Goal: Task Accomplishment & Management: Use online tool/utility

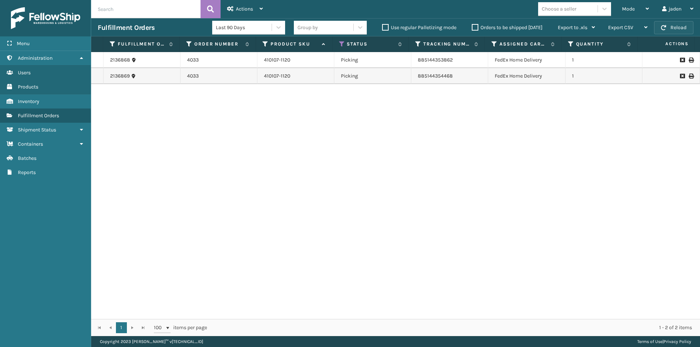
click at [672, 25] on button "Reload" at bounding box center [673, 27] width 39 height 13
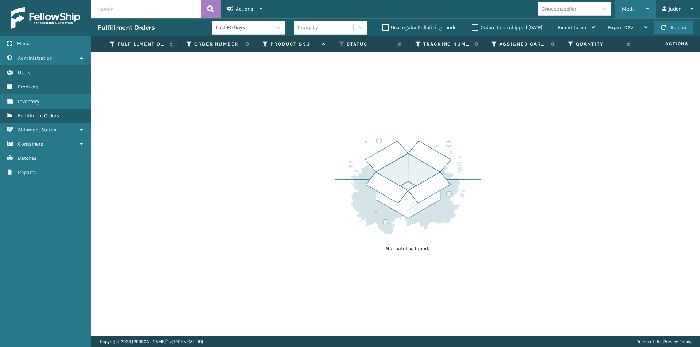
click at [638, 4] on div "Mode" at bounding box center [635, 9] width 27 height 18
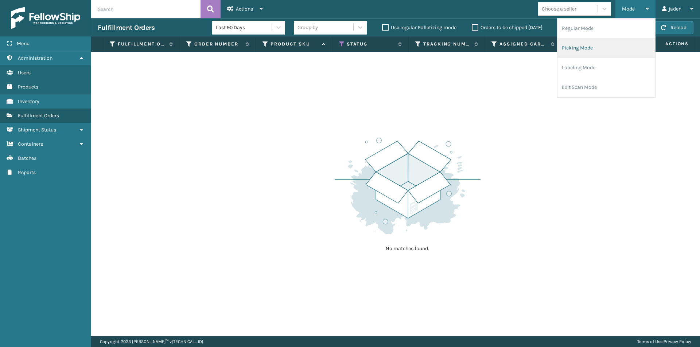
click at [594, 40] on li "Picking Mode" at bounding box center [606, 48] width 98 height 20
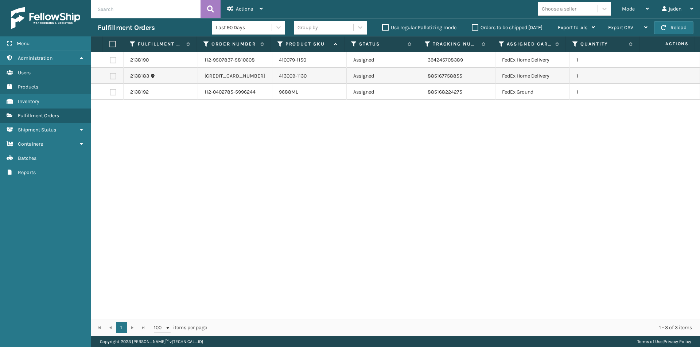
drag, startPoint x: 485, startPoint y: 157, endPoint x: 248, endPoint y: 127, distance: 238.8
click at [275, 159] on div "2138190 112-9507837-5810608 410079-1150 Assigned 394245708389 FedEx Home Delive…" at bounding box center [395, 185] width 609 height 267
click at [113, 44] on label at bounding box center [111, 44] width 5 height 7
click at [110, 44] on input "checkbox" at bounding box center [109, 44] width 0 height 5
checkbox input "true"
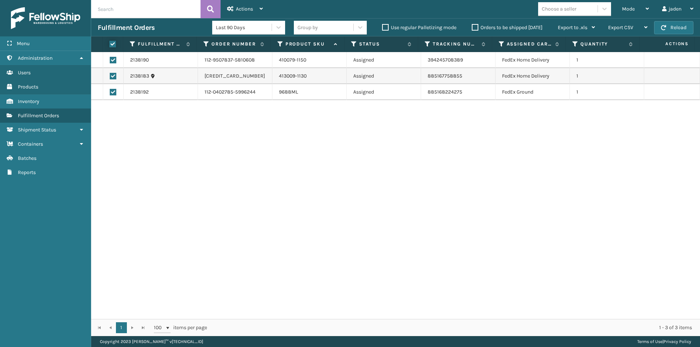
checkbox input "true"
click at [243, 1] on div "Actions" at bounding box center [245, 9] width 36 height 18
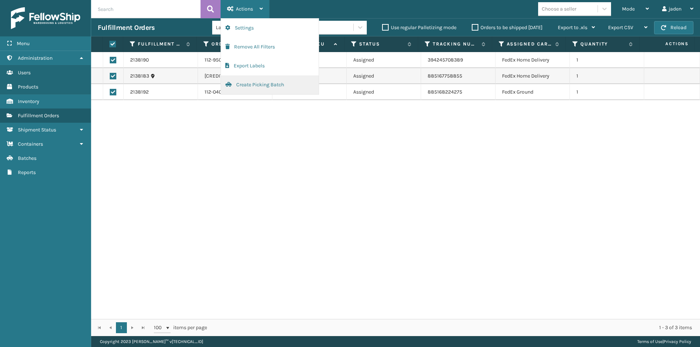
click at [270, 93] on button "Create Picking Batch" at bounding box center [270, 84] width 98 height 19
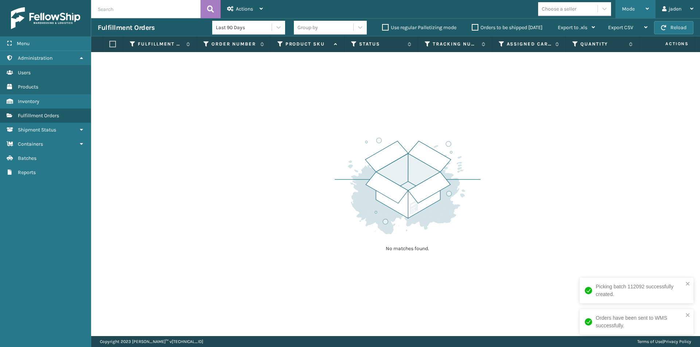
click at [637, 3] on div "Mode" at bounding box center [635, 9] width 27 height 18
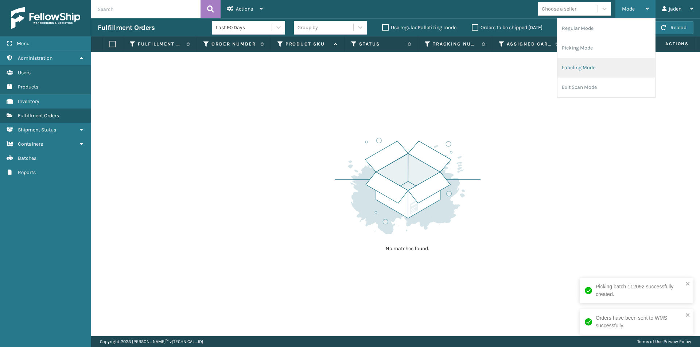
click at [587, 66] on li "Labeling Mode" at bounding box center [606, 68] width 98 height 20
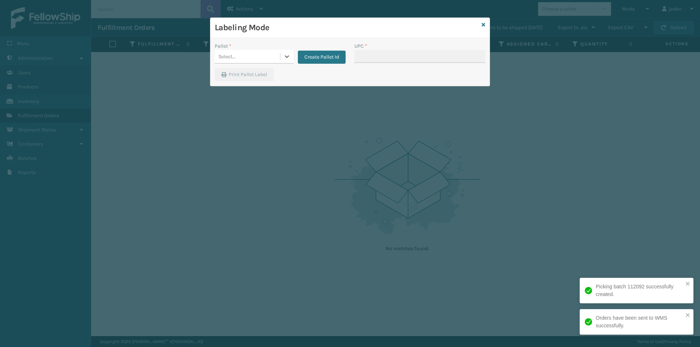
click at [284, 56] on icon at bounding box center [286, 56] width 7 height 7
click at [262, 73] on div "FDXG-N9PBMS2RL0" at bounding box center [254, 74] width 79 height 13
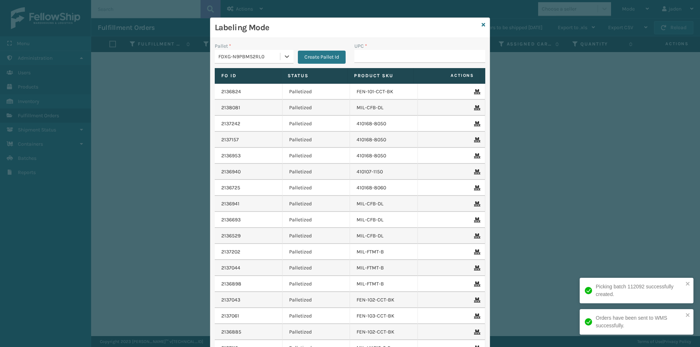
click at [404, 73] on th "Product SKU" at bounding box center [380, 76] width 66 height 16
click at [412, 55] on input "UPC *" at bounding box center [419, 56] width 131 height 13
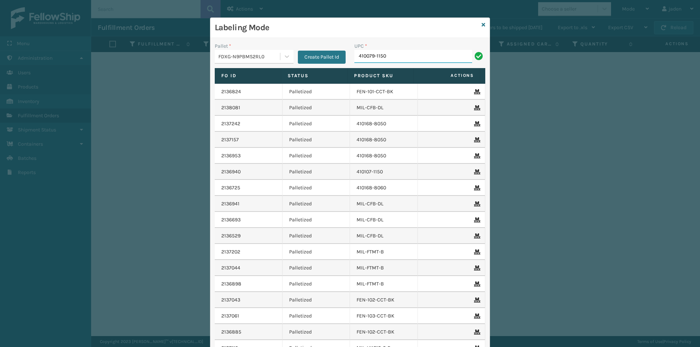
type input "410079-1150"
type input "413009-11630"
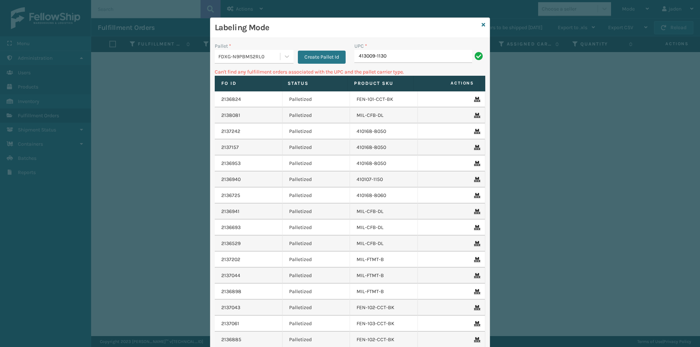
type input "413009-1130"
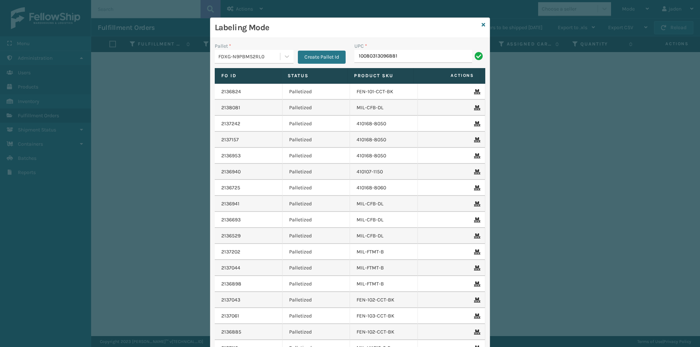
type input "10080313096881"
click at [481, 24] on icon at bounding box center [483, 24] width 4 height 5
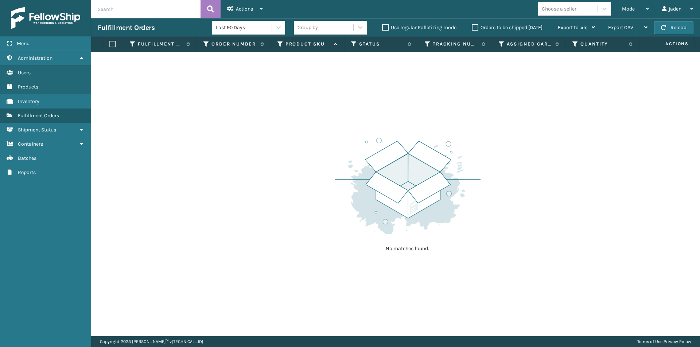
drag, startPoint x: 476, startPoint y: 87, endPoint x: 367, endPoint y: 40, distance: 118.8
click at [278, 85] on div "No matches found." at bounding box center [395, 194] width 609 height 284
click at [642, 8] on div "Mode" at bounding box center [635, 9] width 27 height 18
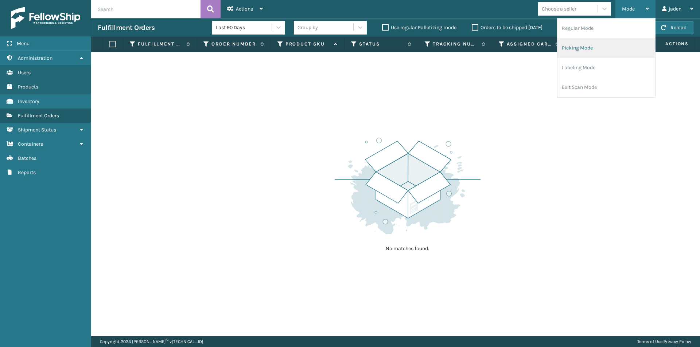
click at [572, 47] on li "Picking Mode" at bounding box center [606, 48] width 98 height 20
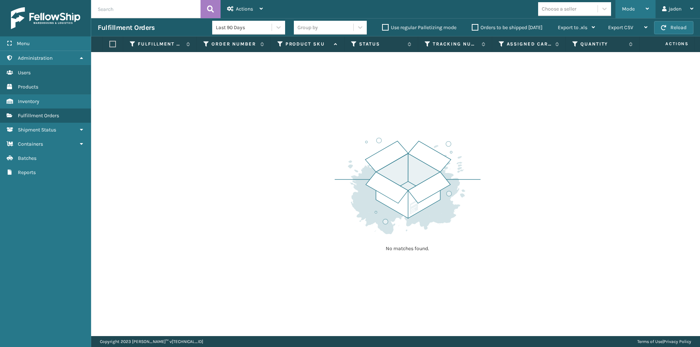
click at [652, 5] on div "Mode Regular Mode Picking Mode Labeling Mode Exit Scan Mode" at bounding box center [635, 9] width 40 height 18
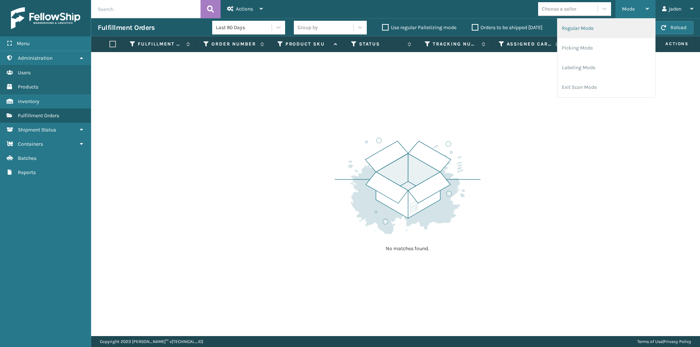
click at [590, 30] on li "Regular Mode" at bounding box center [606, 29] width 98 height 20
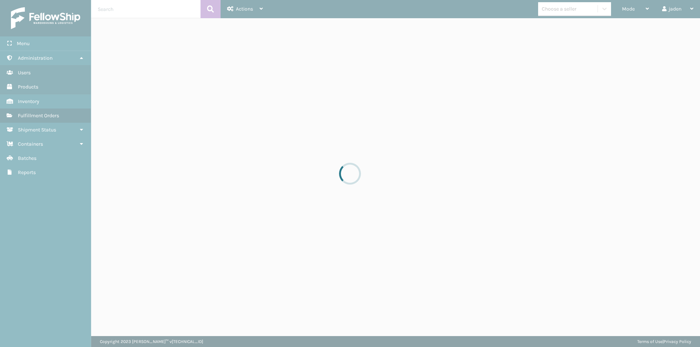
drag, startPoint x: 461, startPoint y: 80, endPoint x: 444, endPoint y: 80, distance: 17.9
drag, startPoint x: 444, startPoint y: 80, endPoint x: 192, endPoint y: 105, distance: 252.3
click at [192, 105] on div at bounding box center [350, 173] width 700 height 347
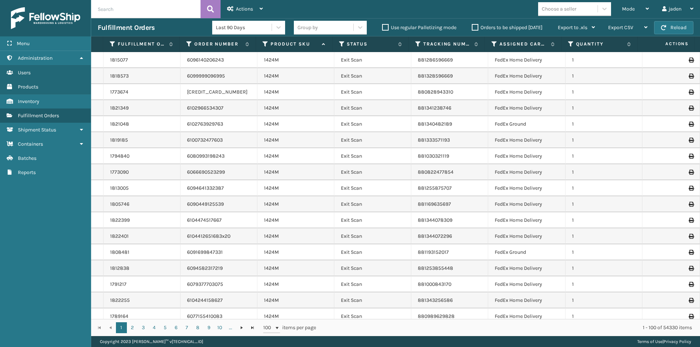
drag, startPoint x: 343, startPoint y: 44, endPoint x: 340, endPoint y: 48, distance: 5.7
click at [343, 44] on icon at bounding box center [342, 44] width 6 height 7
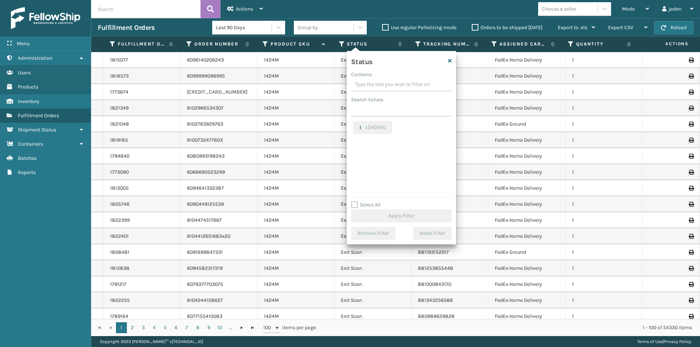
drag, startPoint x: 417, startPoint y: 89, endPoint x: 387, endPoint y: 87, distance: 29.9
click at [387, 87] on input "Contains" at bounding box center [401, 84] width 101 height 13
drag, startPoint x: 422, startPoint y: 79, endPoint x: 381, endPoint y: 79, distance: 41.2
click at [379, 79] on input "Contains" at bounding box center [401, 84] width 101 height 13
drag, startPoint x: 425, startPoint y: 83, endPoint x: 378, endPoint y: 83, distance: 47.0
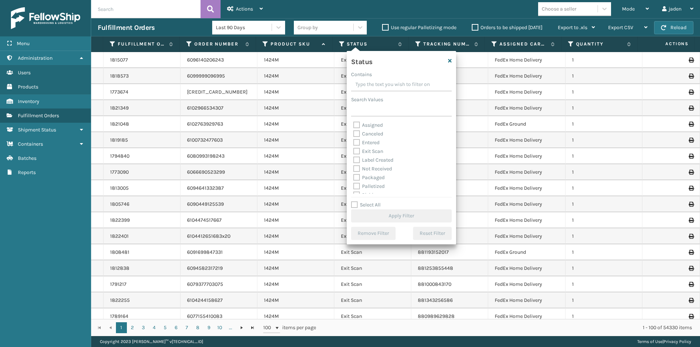
click at [378, 83] on input "Contains" at bounding box center [401, 84] width 101 height 13
click at [355, 158] on div "Picking" at bounding box center [401, 154] width 96 height 9
click at [357, 153] on label "Picking" at bounding box center [366, 154] width 26 height 6
click at [353, 153] on input "Picking" at bounding box center [353, 152] width 0 height 5
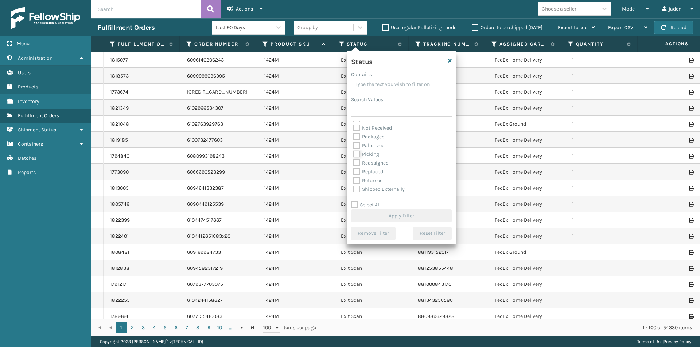
checkbox input "true"
click at [383, 208] on div "Select All Apply Filter" at bounding box center [401, 212] width 101 height 22
click at [387, 213] on button "Apply Filter" at bounding box center [401, 216] width 101 height 13
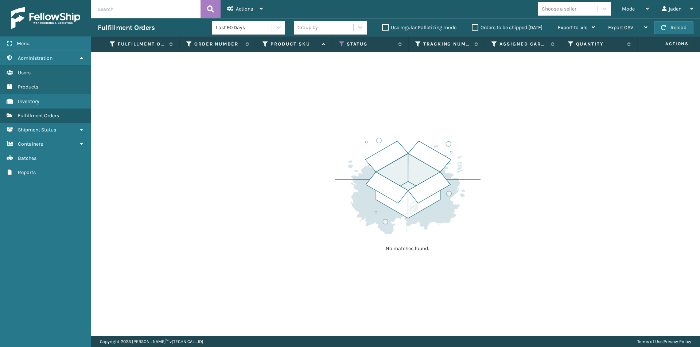
click at [659, 35] on div "Fulfillment Orders Last 90 Days Group by Use regular Palletizing mode Orders to…" at bounding box center [395, 27] width 609 height 18
click at [665, 29] on span "button" at bounding box center [663, 27] width 5 height 5
click at [629, 1] on div "Mode" at bounding box center [635, 9] width 27 height 18
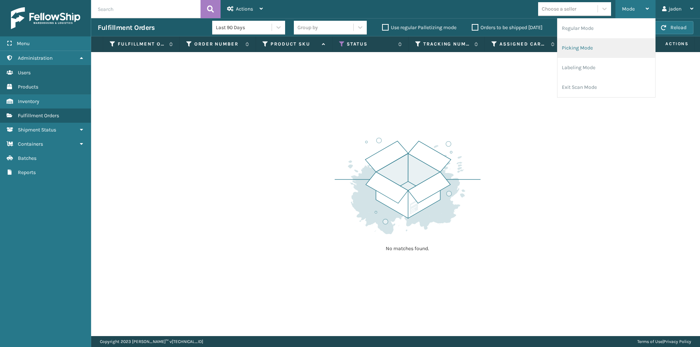
click at [609, 45] on li "Picking Mode" at bounding box center [606, 48] width 98 height 20
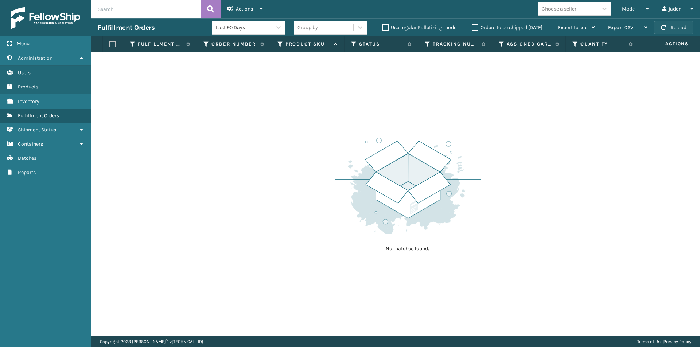
click at [678, 28] on button "Reload" at bounding box center [673, 27] width 39 height 13
click at [668, 31] on button "Reload" at bounding box center [673, 27] width 39 height 13
click at [665, 23] on button "Reload" at bounding box center [673, 27] width 39 height 13
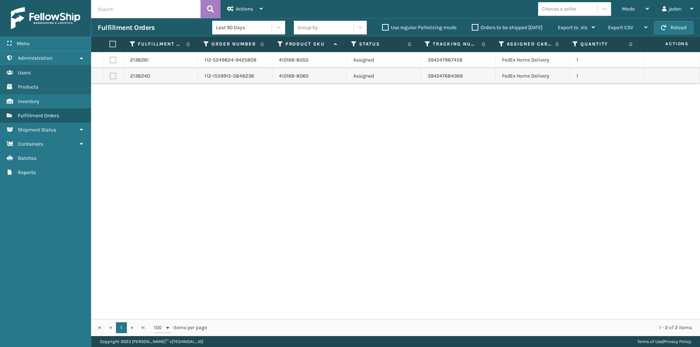
drag, startPoint x: 434, startPoint y: 144, endPoint x: 241, endPoint y: 168, distance: 194.6
click at [241, 168] on div "2138261 112-5249824-9425809 410168-8050 Assigned 394247987458 FedEx Home Delive…" at bounding box center [395, 185] width 609 height 267
drag, startPoint x: 432, startPoint y: 148, endPoint x: 224, endPoint y: 156, distance: 207.9
click at [224, 156] on div "2138261 112-5249824-9425809 410168-8050 Assigned 394247987458 FedEx Home Delive…" at bounding box center [395, 185] width 609 height 267
click at [113, 43] on label at bounding box center [111, 44] width 5 height 7
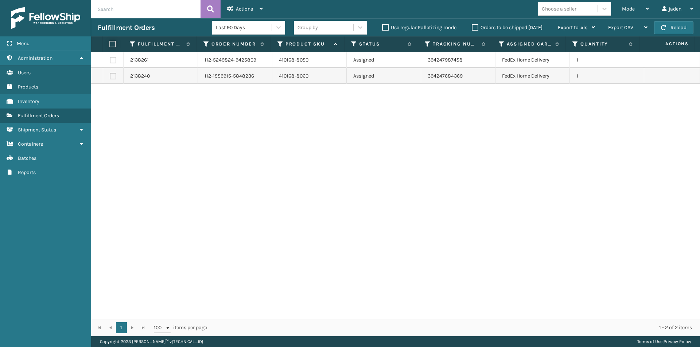
click at [110, 43] on input "checkbox" at bounding box center [109, 44] width 0 height 5
checkbox input "true"
click at [256, 1] on div "Actions" at bounding box center [245, 9] width 36 height 18
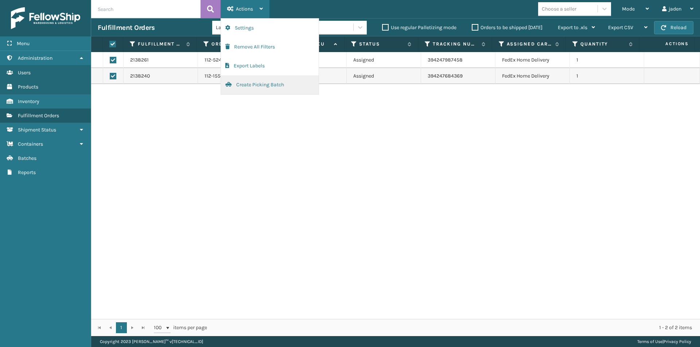
click at [246, 86] on button "Create Picking Batch" at bounding box center [270, 84] width 98 height 19
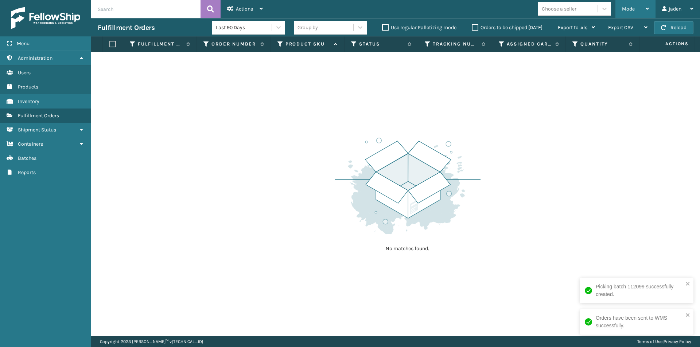
click at [640, 12] on div "Mode" at bounding box center [635, 9] width 27 height 18
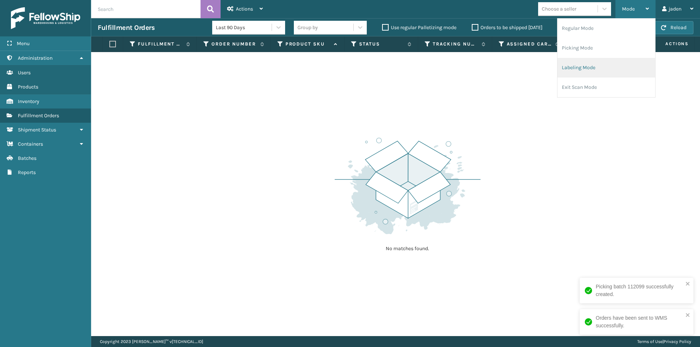
click at [611, 62] on li "Labeling Mode" at bounding box center [606, 68] width 98 height 20
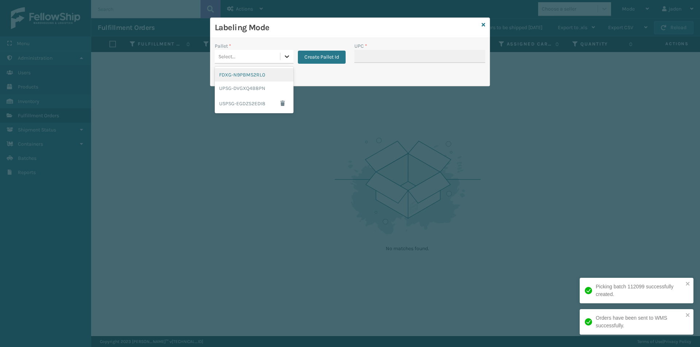
click at [286, 55] on icon at bounding box center [286, 56] width 7 height 7
click at [241, 68] on div "FDXG-N9PBMS2RL0 UPSG-DVGXQ4B8PN USPSG-EGDZ52EDI8" at bounding box center [254, 90] width 79 height 47
click at [242, 75] on div "FDXG-N9PBMS2RL0" at bounding box center [254, 74] width 79 height 13
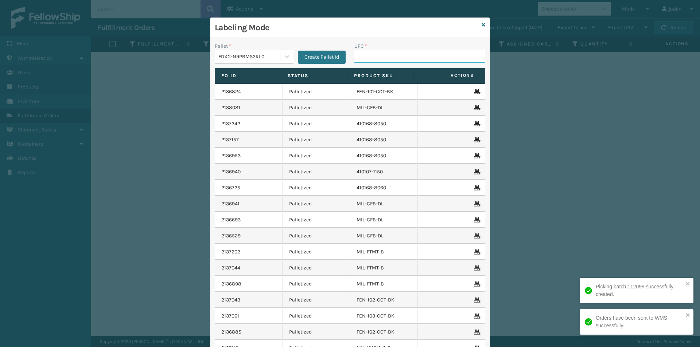
click at [388, 56] on input "UPC *" at bounding box center [419, 56] width 131 height 13
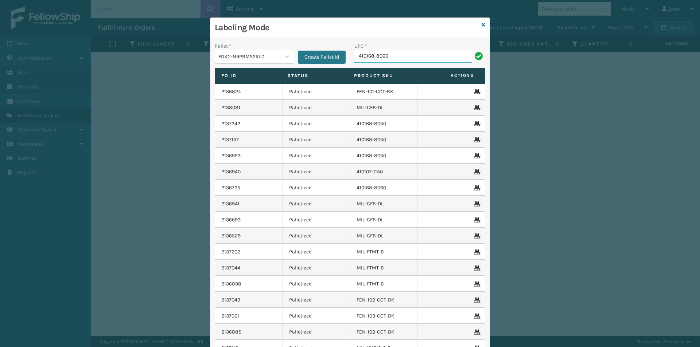
type input "410168-8060"
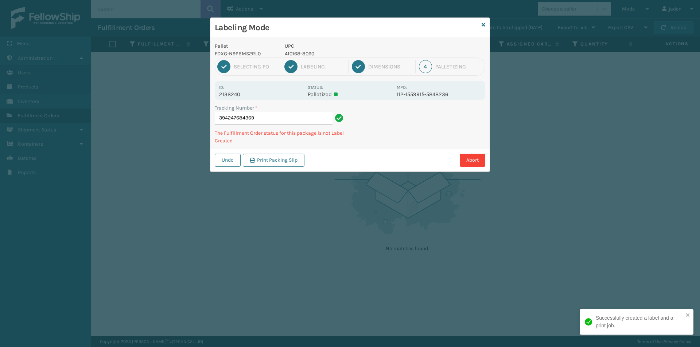
drag, startPoint x: 440, startPoint y: 108, endPoint x: 433, endPoint y: 114, distance: 8.8
drag, startPoint x: 433, startPoint y: 114, endPoint x: 465, endPoint y: 117, distance: 32.3
click at [363, 163] on div "Labeling Mode Pallet FDXG-N9PBMS2RL0 UPC 410168-8060 1 Selecting FO 2 Labeling …" at bounding box center [350, 173] width 700 height 347
drag, startPoint x: 465, startPoint y: 117, endPoint x: 434, endPoint y: 123, distance: 31.1
drag, startPoint x: 434, startPoint y: 123, endPoint x: 434, endPoint y: 128, distance: 5.5
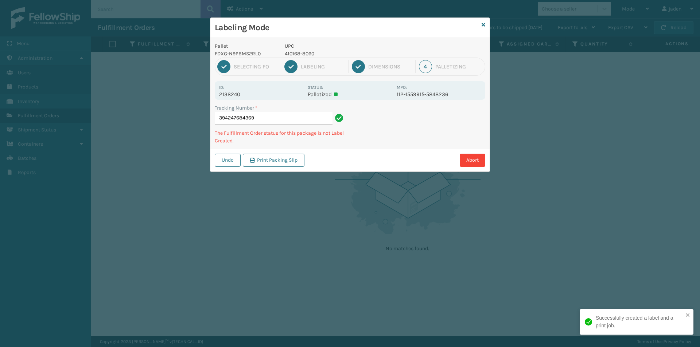
click at [411, 142] on div "Tracking Number * 394247684369 The Fulfillment Order status for this package is…" at bounding box center [349, 126] width 279 height 45
drag, startPoint x: 442, startPoint y: 124, endPoint x: 428, endPoint y: 132, distance: 16.5
drag, startPoint x: 428, startPoint y: 132, endPoint x: 473, endPoint y: 109, distance: 51.0
click at [411, 147] on div "Pallet FDXG-N9PBMS2RL0 UPC 410168-8060 1 Selecting FO 2 Labeling 3 Dimensions 4…" at bounding box center [349, 105] width 279 height 134
drag, startPoint x: 473, startPoint y: 109, endPoint x: 452, endPoint y: 119, distance: 23.8
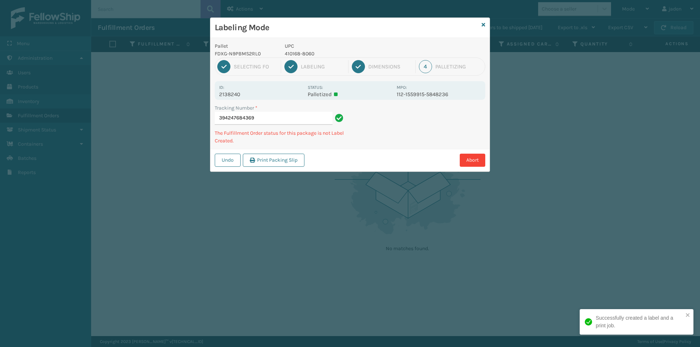
drag, startPoint x: 452, startPoint y: 119, endPoint x: 464, endPoint y: 95, distance: 26.4
click at [427, 131] on div "Pallet FDXG-N9PBMS2RL0 UPC 410168-8060 1 Selecting FO 2 Labeling 3 Dimensions 4…" at bounding box center [349, 105] width 279 height 134
drag, startPoint x: 459, startPoint y: 96, endPoint x: 438, endPoint y: 108, distance: 23.8
drag, startPoint x: 438, startPoint y: 108, endPoint x: 407, endPoint y: 133, distance: 40.5
click at [407, 133] on div "Tracking Number * 394247684369 The Fulfillment Order status for this package is…" at bounding box center [349, 126] width 279 height 45
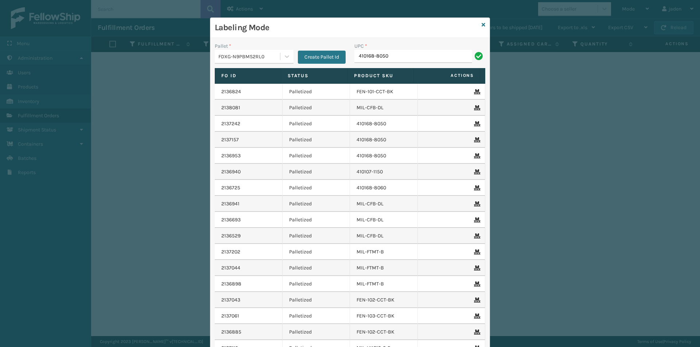
type input "410168-8050"
click at [481, 25] on icon at bounding box center [483, 24] width 4 height 5
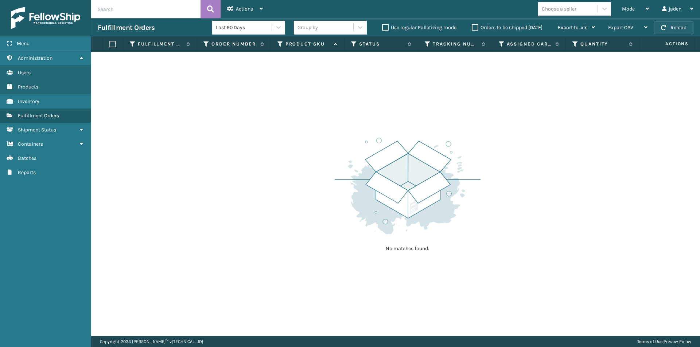
click at [686, 26] on button "Reload" at bounding box center [673, 27] width 39 height 13
click at [623, 12] on div "Mode" at bounding box center [635, 9] width 27 height 18
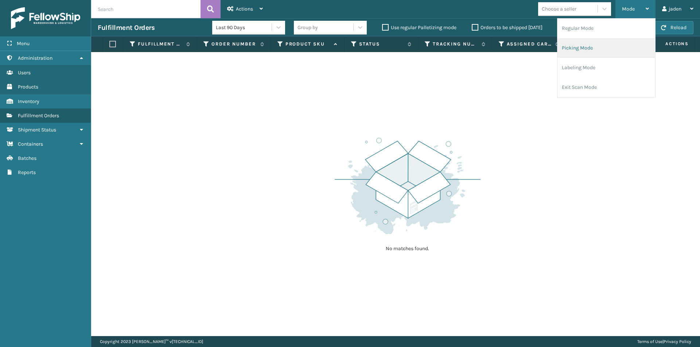
click at [602, 54] on li "Picking Mode" at bounding box center [606, 48] width 98 height 20
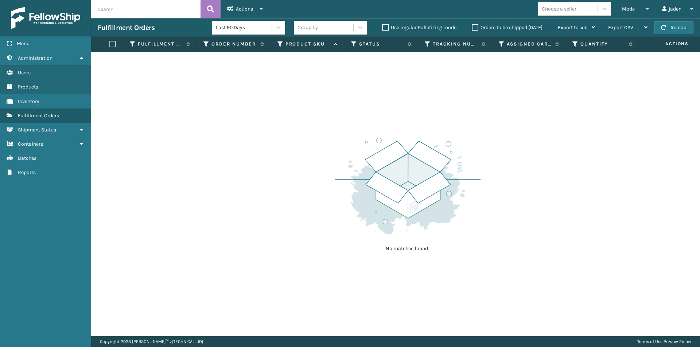
drag, startPoint x: 465, startPoint y: 115, endPoint x: 466, endPoint y: 65, distance: 49.9
click at [359, 99] on div "No matches found." at bounding box center [395, 194] width 609 height 284
click at [681, 27] on button "Reload" at bounding box center [673, 27] width 39 height 13
click at [679, 27] on button "Reload" at bounding box center [673, 27] width 39 height 13
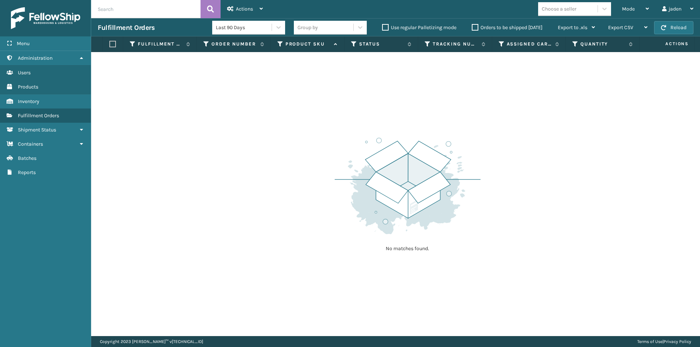
click at [679, 27] on button "Reload" at bounding box center [673, 27] width 39 height 13
click at [620, 8] on div "Mode Regular Mode Picking Mode Labeling Mode Exit Scan Mode" at bounding box center [635, 9] width 40 height 18
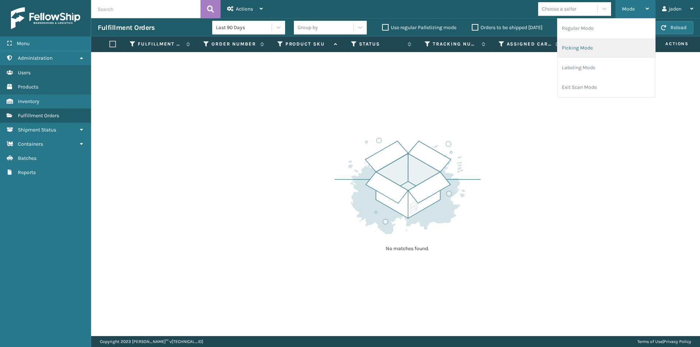
click at [606, 43] on li "Picking Mode" at bounding box center [606, 48] width 98 height 20
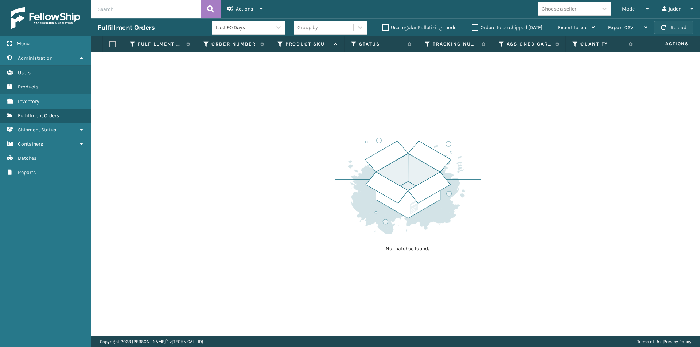
click at [665, 30] on button "Reload" at bounding box center [673, 27] width 39 height 13
click at [668, 31] on button "Reload" at bounding box center [673, 27] width 39 height 13
drag, startPoint x: 317, startPoint y: 130, endPoint x: 386, endPoint y: 31, distance: 120.8
click at [220, 101] on div "No matches found." at bounding box center [395, 194] width 609 height 284
click at [692, 28] on button "Reload" at bounding box center [673, 27] width 39 height 13
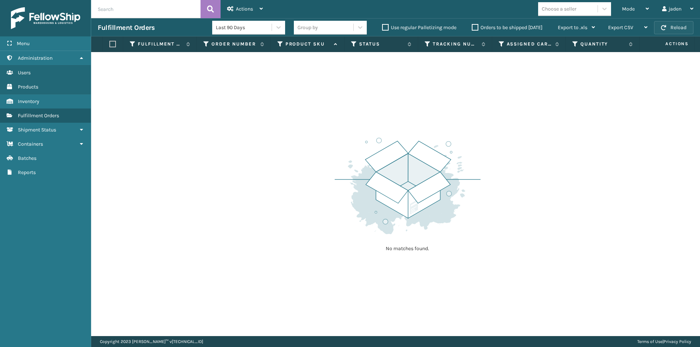
click at [692, 27] on button "Reload" at bounding box center [673, 27] width 39 height 13
drag, startPoint x: 338, startPoint y: 128, endPoint x: 320, endPoint y: 7, distance: 121.9
click at [133, 97] on div "No matches found." at bounding box center [395, 194] width 609 height 284
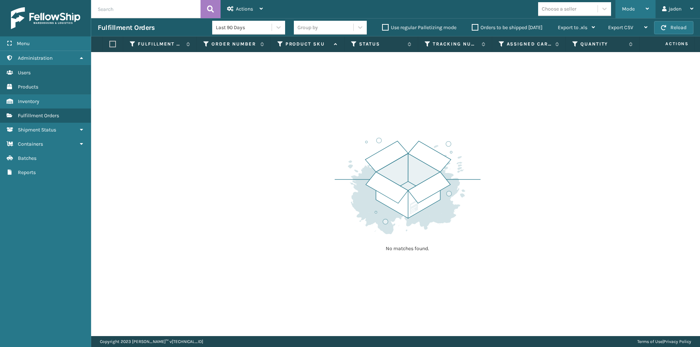
click at [636, 9] on div "Mode" at bounding box center [635, 9] width 27 height 18
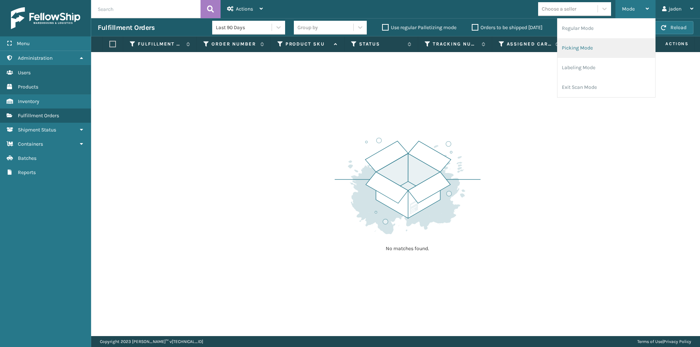
click at [613, 41] on li "Picking Mode" at bounding box center [606, 48] width 98 height 20
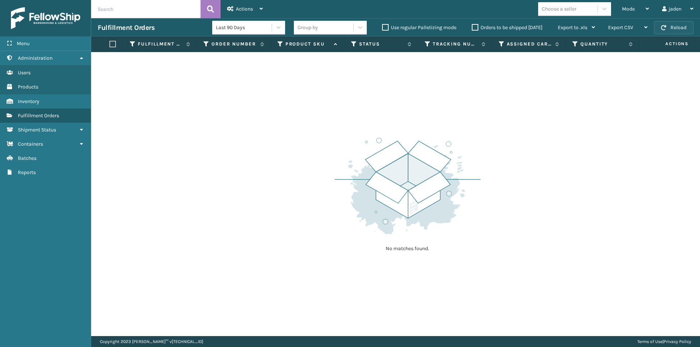
click at [664, 27] on span "button" at bounding box center [663, 27] width 5 height 5
click at [653, 29] on div "Export CSV Export Current Page Export All Pages" at bounding box center [627, 28] width 52 height 18
click at [665, 28] on span "button" at bounding box center [663, 27] width 5 height 5
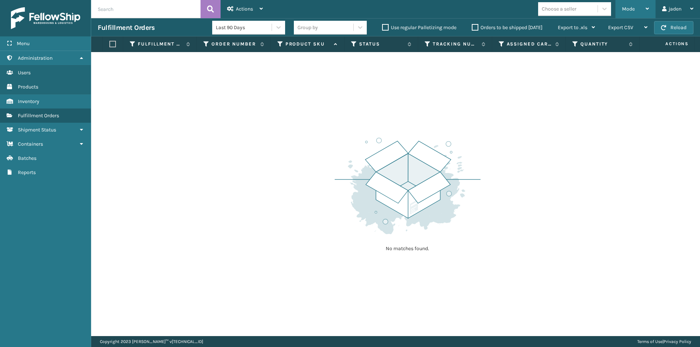
click at [632, 12] on span "Mode" at bounding box center [628, 9] width 13 height 6
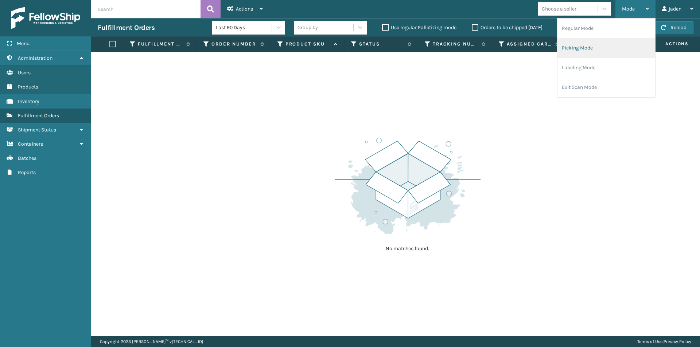
click at [607, 46] on li "Picking Mode" at bounding box center [606, 48] width 98 height 20
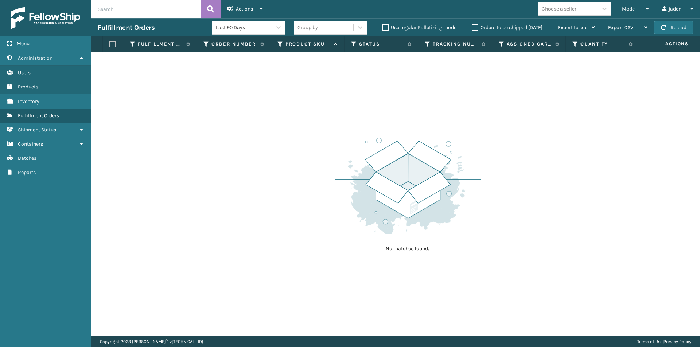
click at [669, 36] on div "Fulfillment Orders Last 90 Days Group by Use regular Palletizing mode Orders to…" at bounding box center [395, 27] width 609 height 18
click at [669, 31] on button "Reload" at bounding box center [673, 27] width 39 height 13
click at [478, 27] on label "Orders to be shipped [DATE]" at bounding box center [507, 27] width 71 height 6
click at [472, 27] on input "Orders to be shipped [DATE]" at bounding box center [472, 25] width 0 height 5
click at [671, 29] on button "Reload" at bounding box center [673, 27] width 39 height 13
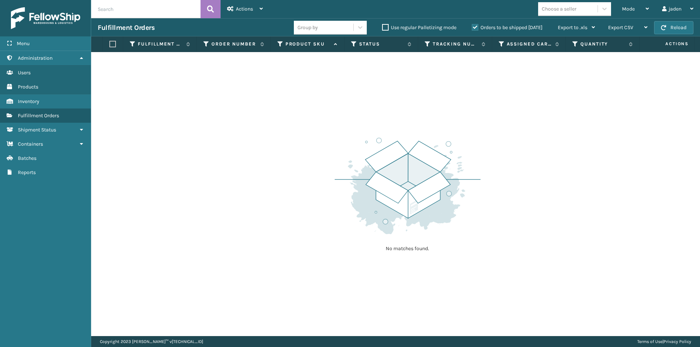
click at [671, 29] on button "Reload" at bounding box center [673, 27] width 39 height 13
click at [663, 32] on button "Reload" at bounding box center [673, 27] width 39 height 13
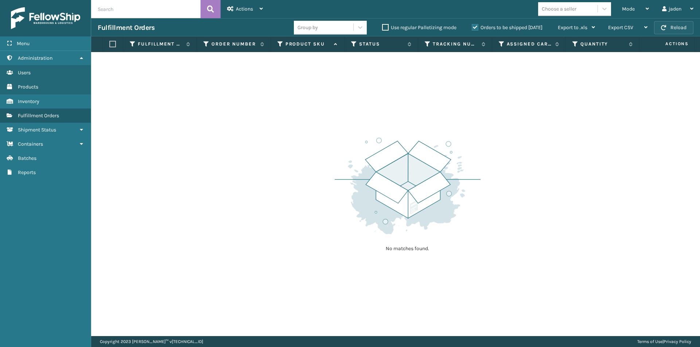
click at [668, 25] on button "Reload" at bounding box center [673, 27] width 39 height 13
click at [673, 30] on button "Reload" at bounding box center [673, 27] width 39 height 13
click at [636, 8] on div "Mode" at bounding box center [635, 9] width 27 height 18
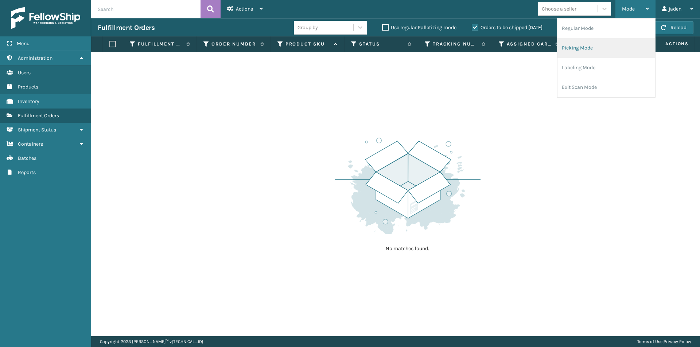
click at [605, 55] on li "Picking Mode" at bounding box center [606, 48] width 98 height 20
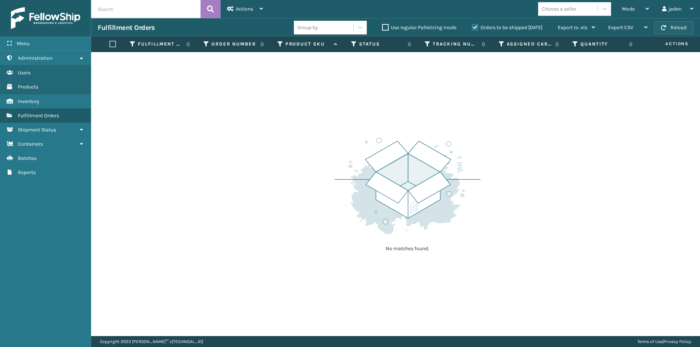
click at [676, 27] on button "Reload" at bounding box center [673, 27] width 39 height 13
click at [674, 27] on button "Reload" at bounding box center [673, 27] width 39 height 13
click at [675, 27] on button "Reload" at bounding box center [673, 27] width 39 height 13
click at [636, 8] on div "Mode" at bounding box center [635, 9] width 27 height 18
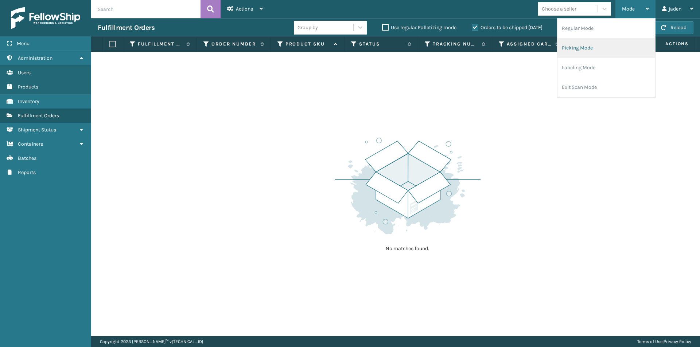
click at [609, 56] on li "Picking Mode" at bounding box center [606, 48] width 98 height 20
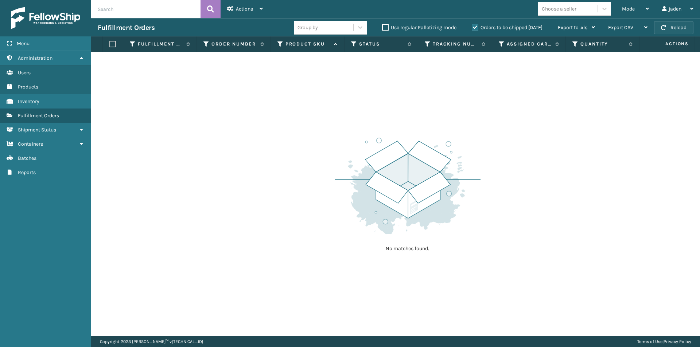
click at [672, 29] on button "Reload" at bounding box center [673, 27] width 39 height 13
click at [641, 8] on div "Mode" at bounding box center [635, 9] width 27 height 18
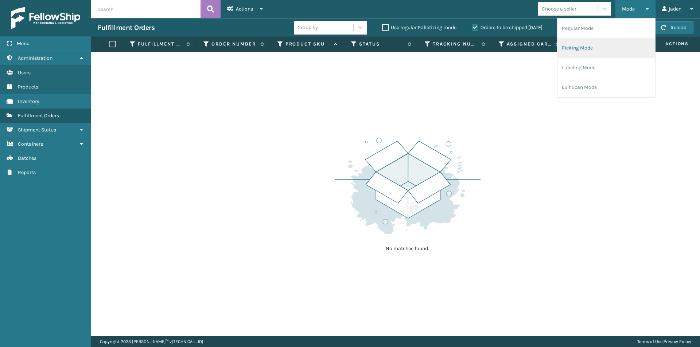
click at [603, 56] on li "Picking Mode" at bounding box center [606, 48] width 98 height 20
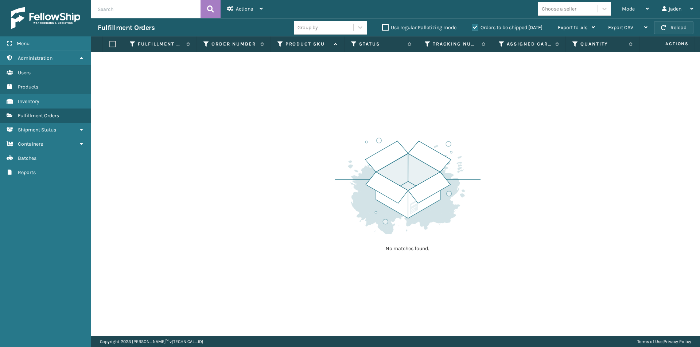
click at [691, 25] on button "Reload" at bounding box center [673, 27] width 39 height 13
drag, startPoint x: 518, startPoint y: 90, endPoint x: 480, endPoint y: 90, distance: 37.9
drag, startPoint x: 480, startPoint y: 90, endPoint x: 251, endPoint y: 85, distance: 228.9
click at [251, 85] on div "No matches found." at bounding box center [395, 194] width 609 height 284
click at [680, 29] on button "Reload" at bounding box center [673, 27] width 39 height 13
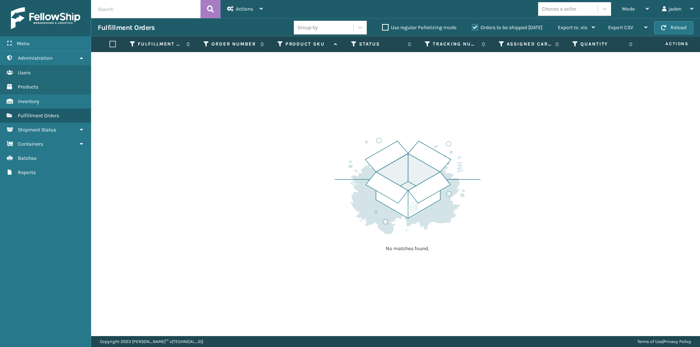
drag, startPoint x: 354, startPoint y: 147, endPoint x: 303, endPoint y: 142, distance: 51.2
click at [282, 154] on div "No matches found." at bounding box center [395, 194] width 609 height 284
click at [641, 9] on div "Mode" at bounding box center [635, 9] width 27 height 18
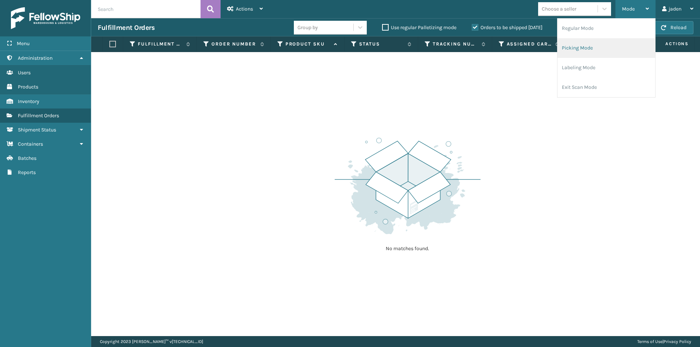
click at [610, 46] on li "Picking Mode" at bounding box center [606, 48] width 98 height 20
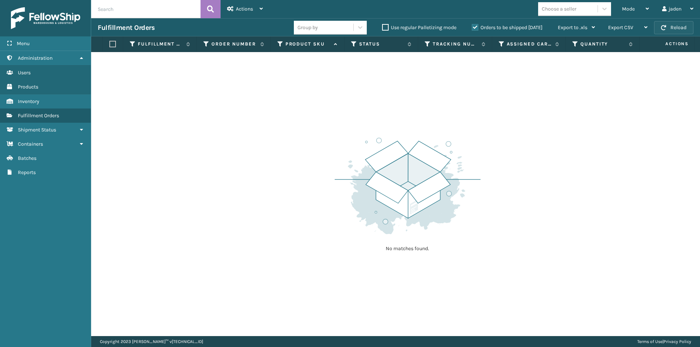
click at [674, 26] on button "Reload" at bounding box center [673, 27] width 39 height 13
click at [655, 12] on div "jaden Log Out" at bounding box center [677, 9] width 44 height 18
click at [631, 12] on div "Mode" at bounding box center [635, 9] width 27 height 18
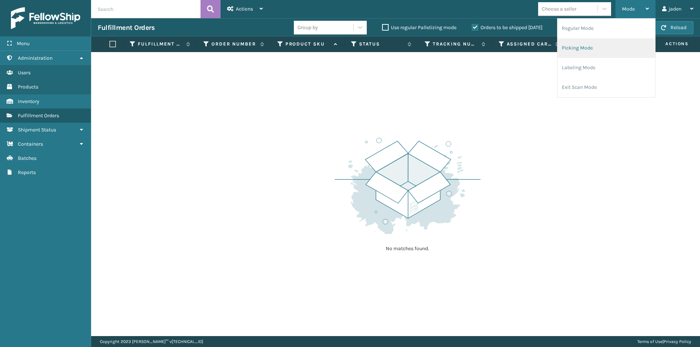
click at [601, 46] on li "Picking Mode" at bounding box center [606, 48] width 98 height 20
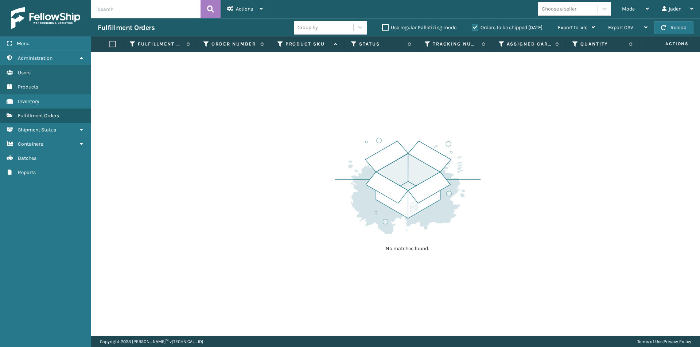
click at [473, 27] on label "Orders to be shipped [DATE]" at bounding box center [507, 27] width 71 height 6
click at [472, 27] on input "Orders to be shipped [DATE]" at bounding box center [472, 25] width 0 height 5
click at [663, 31] on button "Reload" at bounding box center [673, 27] width 39 height 13
click at [647, 11] on icon at bounding box center [646, 8] width 3 height 5
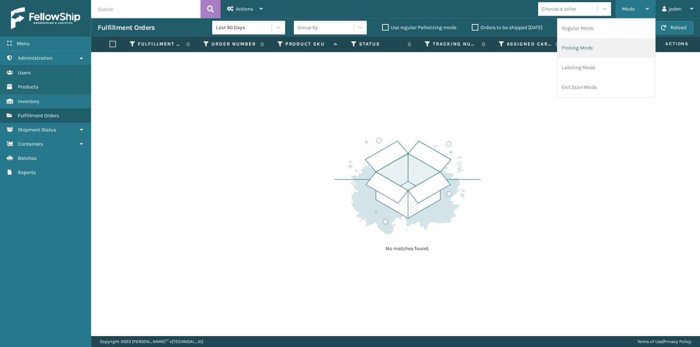
click at [619, 50] on li "Picking Mode" at bounding box center [606, 48] width 98 height 20
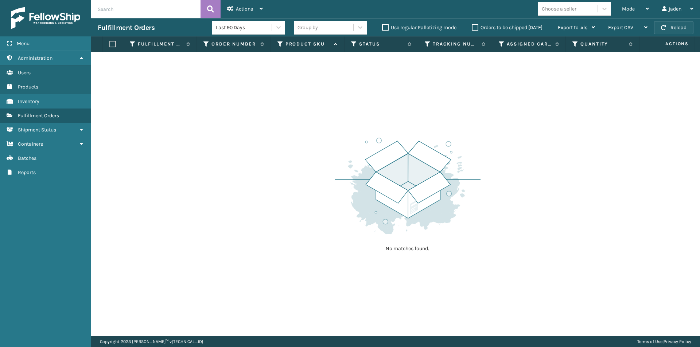
click at [665, 30] on span "button" at bounding box center [663, 27] width 5 height 5
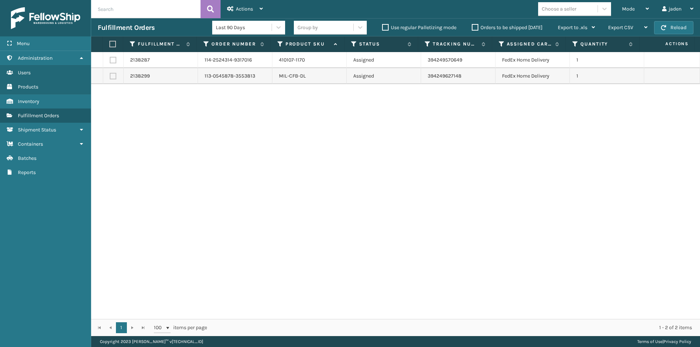
click at [111, 46] on label at bounding box center [111, 44] width 5 height 7
click at [110, 46] on input "checkbox" at bounding box center [109, 44] width 0 height 5
checkbox input "true"
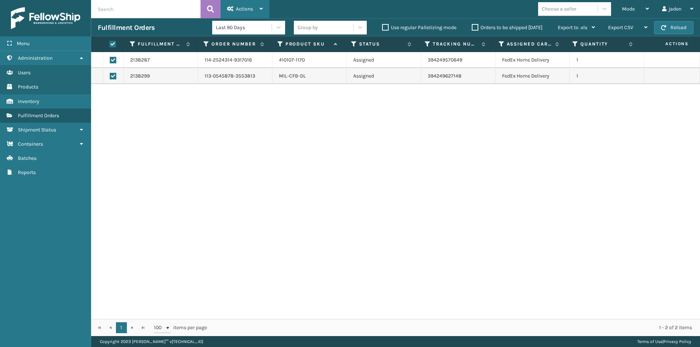
click at [266, 12] on div "Actions Settings Remove All Filters Export Labels Create Picking Batch" at bounding box center [244, 9] width 49 height 18
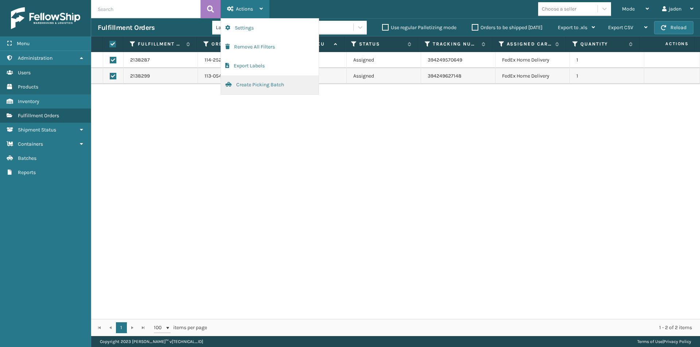
click at [290, 82] on button "Create Picking Batch" at bounding box center [270, 84] width 98 height 19
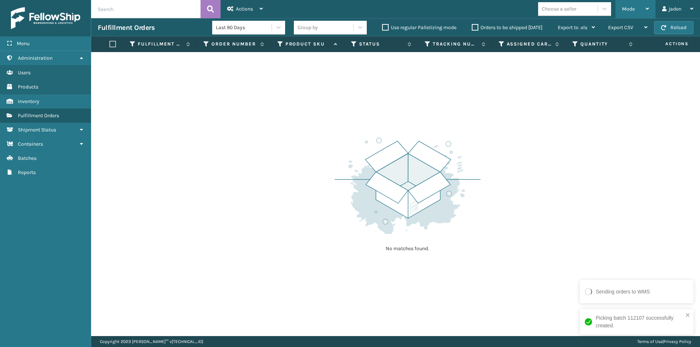
click at [630, 16] on div "Mode" at bounding box center [635, 9] width 27 height 18
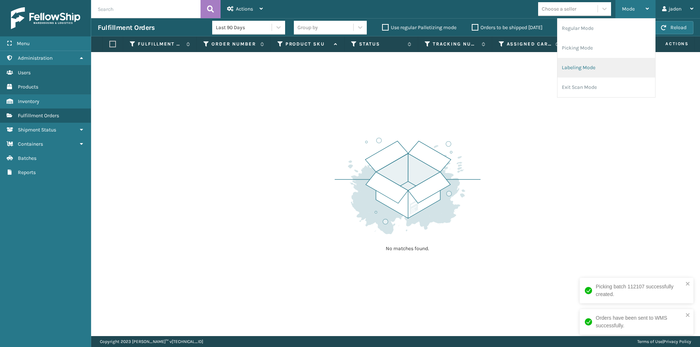
click at [628, 70] on li "Labeling Mode" at bounding box center [606, 68] width 98 height 20
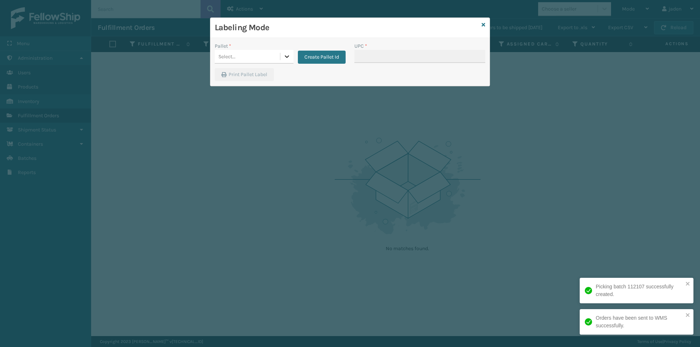
click at [282, 55] on div at bounding box center [286, 56] width 13 height 13
drag, startPoint x: 275, startPoint y: 73, endPoint x: 322, endPoint y: 67, distance: 47.7
click at [275, 73] on div "FDXG-N9PBMS2RL0" at bounding box center [254, 74] width 79 height 13
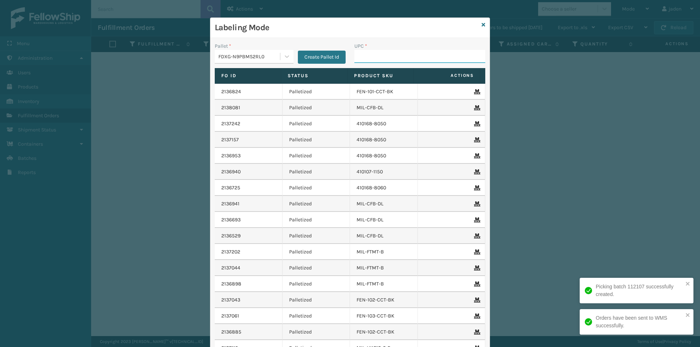
drag, startPoint x: 352, startPoint y: 51, endPoint x: 365, endPoint y: 59, distance: 15.4
click at [354, 51] on input "UPC *" at bounding box center [419, 56] width 131 height 13
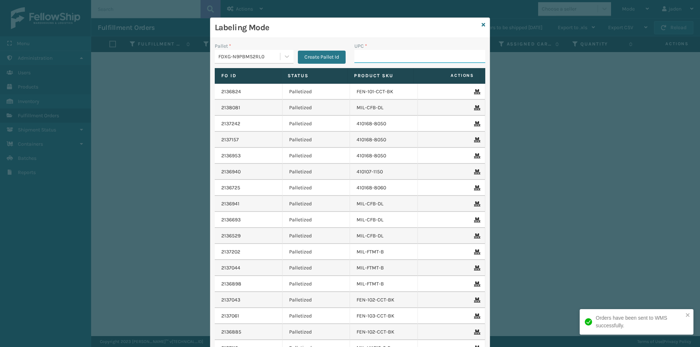
click at [365, 59] on input "UPC *" at bounding box center [419, 56] width 131 height 13
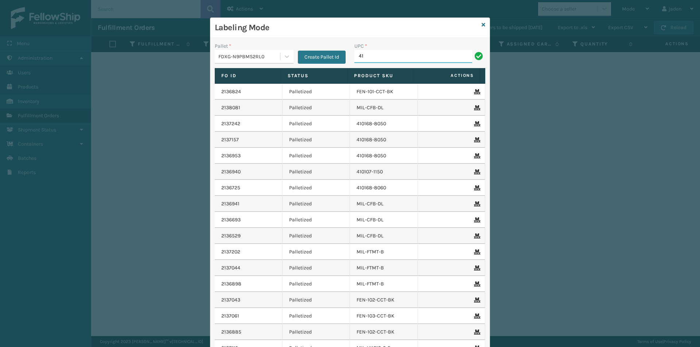
type input "4"
type input "410107-1170"
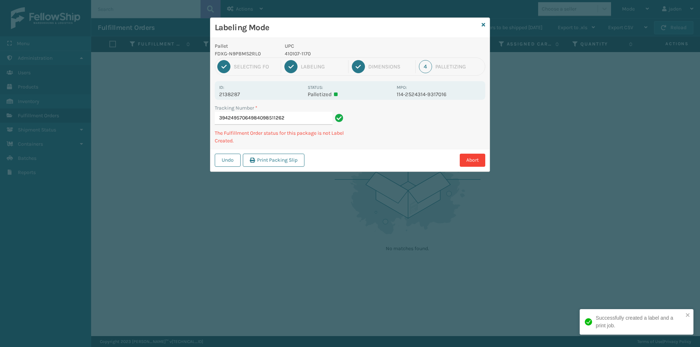
type input "394249570649840985112622"
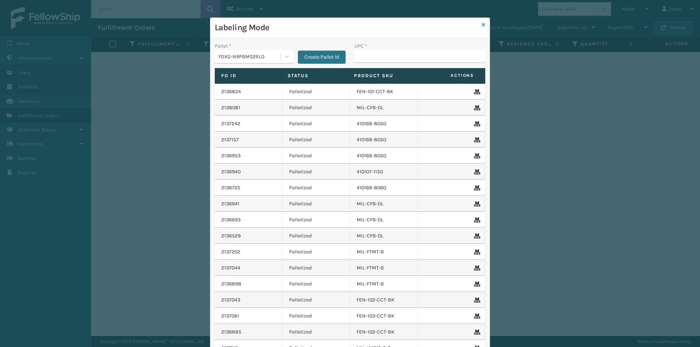
click at [481, 24] on icon at bounding box center [483, 24] width 4 height 5
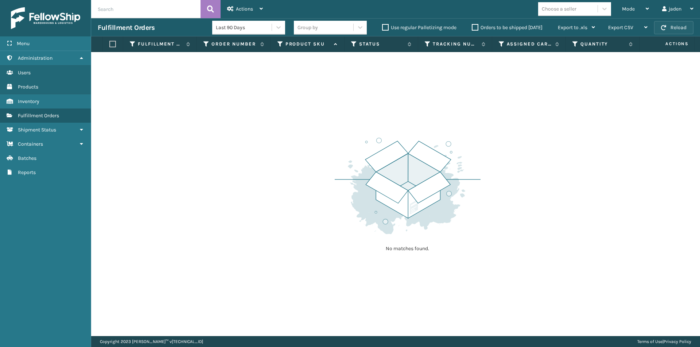
click at [672, 24] on button "Reload" at bounding box center [673, 27] width 39 height 13
click at [640, 7] on div "Mode" at bounding box center [635, 9] width 27 height 18
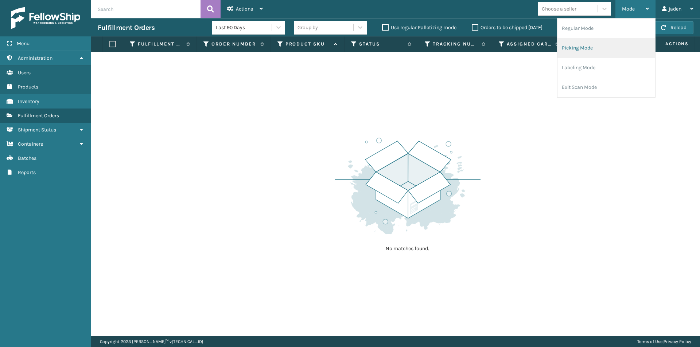
click at [602, 45] on li "Picking Mode" at bounding box center [606, 48] width 98 height 20
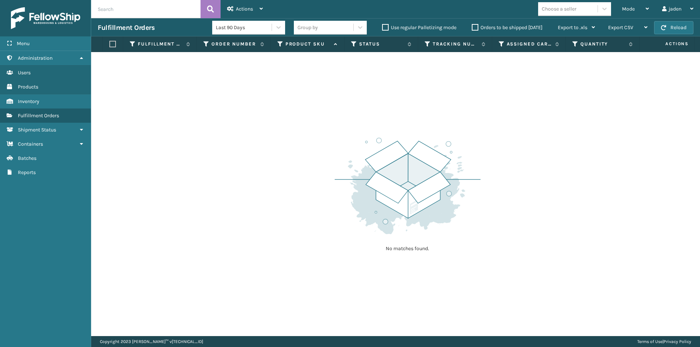
click at [479, 27] on label "Orders to be shipped [DATE]" at bounding box center [507, 27] width 71 height 6
click at [472, 27] on input "Orders to be shipped [DATE]" at bounding box center [472, 25] width 0 height 5
click at [667, 33] on button "Reload" at bounding box center [673, 27] width 39 height 13
click at [662, 31] on button "Reload" at bounding box center [673, 27] width 39 height 13
click at [626, 9] on span "Mode" at bounding box center [628, 9] width 13 height 6
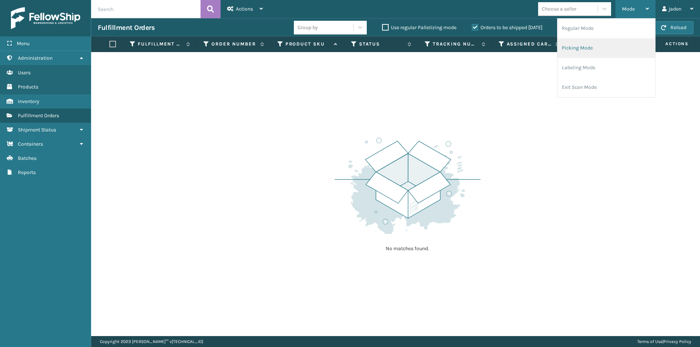
click at [608, 51] on li "Picking Mode" at bounding box center [606, 48] width 98 height 20
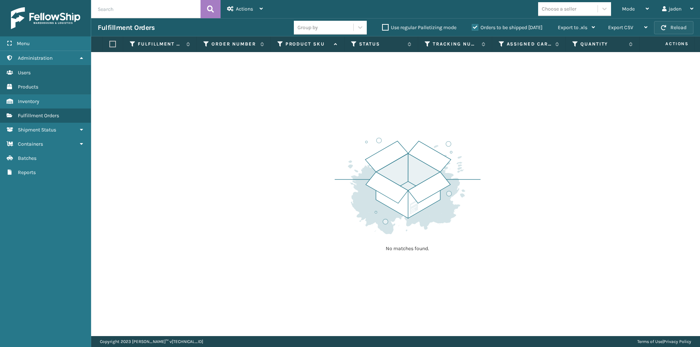
click at [666, 28] on button "Reload" at bounding box center [673, 27] width 39 height 13
click at [664, 28] on span "button" at bounding box center [663, 27] width 5 height 5
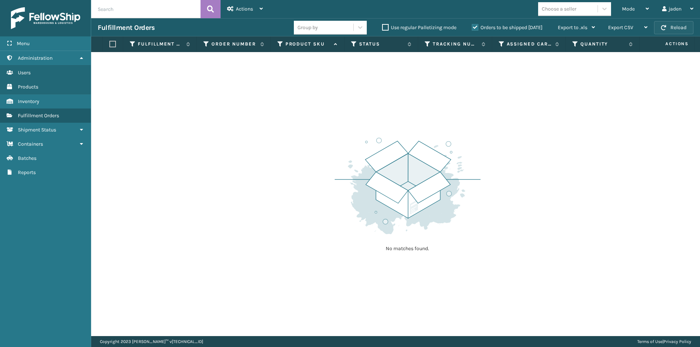
click at [664, 28] on span "button" at bounding box center [663, 27] width 5 height 5
click at [675, 21] on button "Reload" at bounding box center [673, 27] width 39 height 13
drag, startPoint x: 440, startPoint y: 85, endPoint x: 588, endPoint y: 31, distance: 157.0
click at [394, 85] on div "No matches found." at bounding box center [395, 194] width 609 height 284
click at [621, 13] on div "Mode Regular Mode Picking Mode Labeling Mode Exit Scan Mode" at bounding box center [635, 9] width 40 height 18
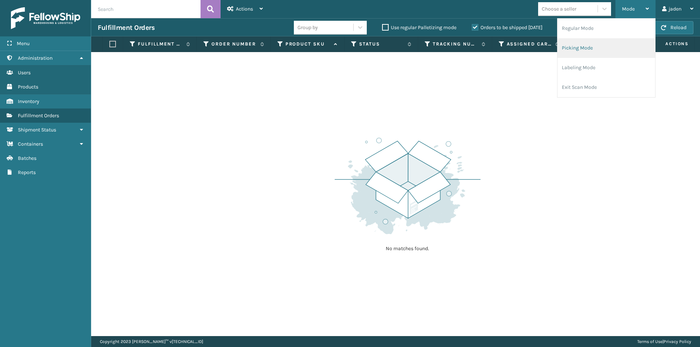
click at [598, 51] on li "Picking Mode" at bounding box center [606, 48] width 98 height 20
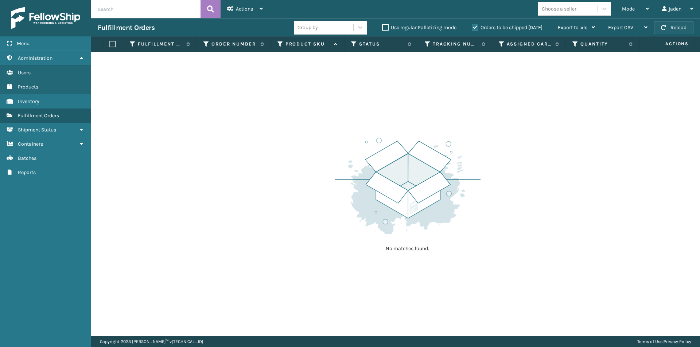
click at [677, 29] on button "Reload" at bounding box center [673, 27] width 39 height 13
click at [634, 7] on div "Mode" at bounding box center [635, 9] width 27 height 18
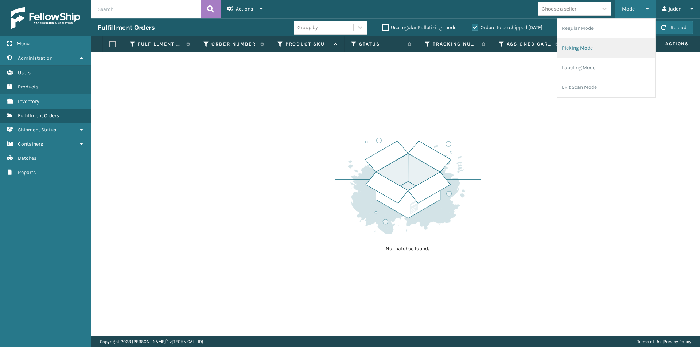
click at [609, 48] on li "Picking Mode" at bounding box center [606, 48] width 98 height 20
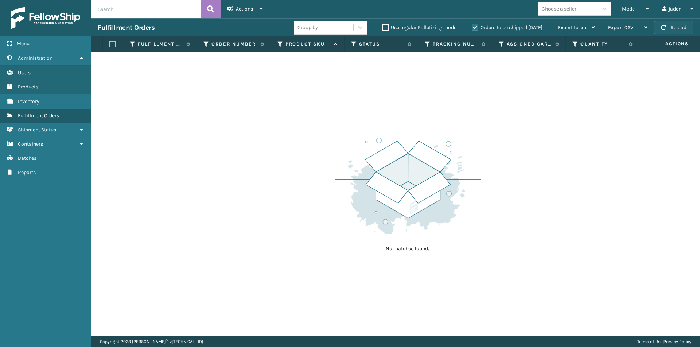
click at [676, 24] on button "Reload" at bounding box center [673, 27] width 39 height 13
